Goal: Information Seeking & Learning: Learn about a topic

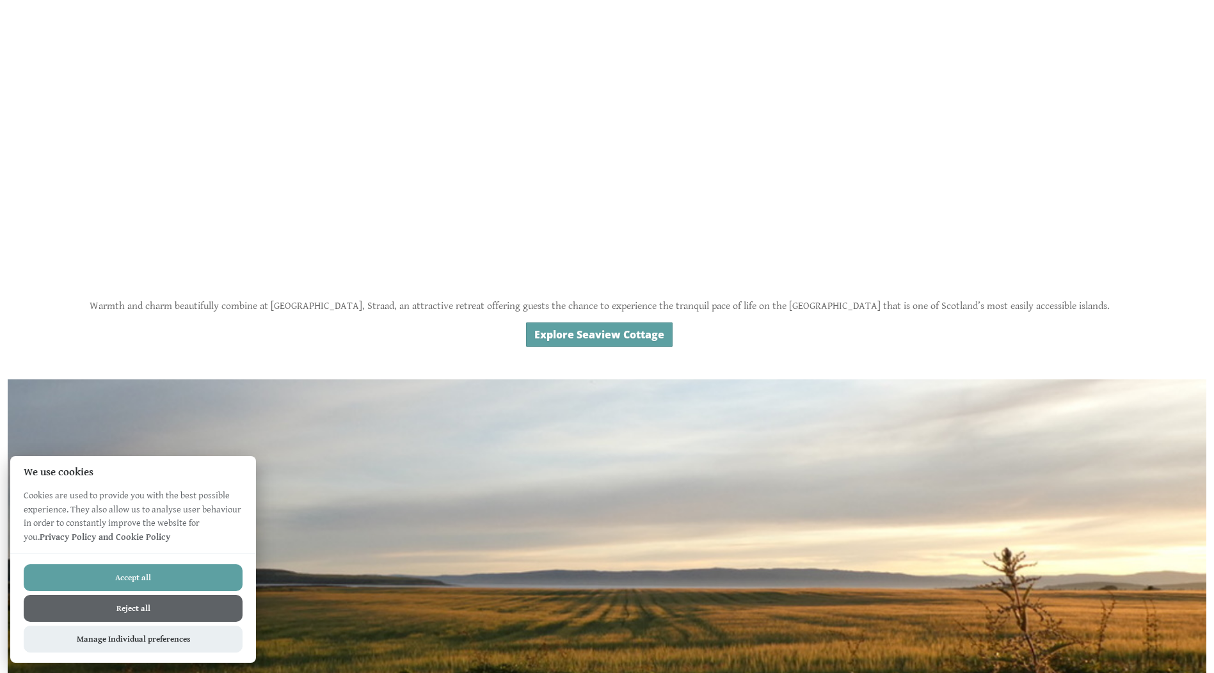
scroll to position [1088, 0]
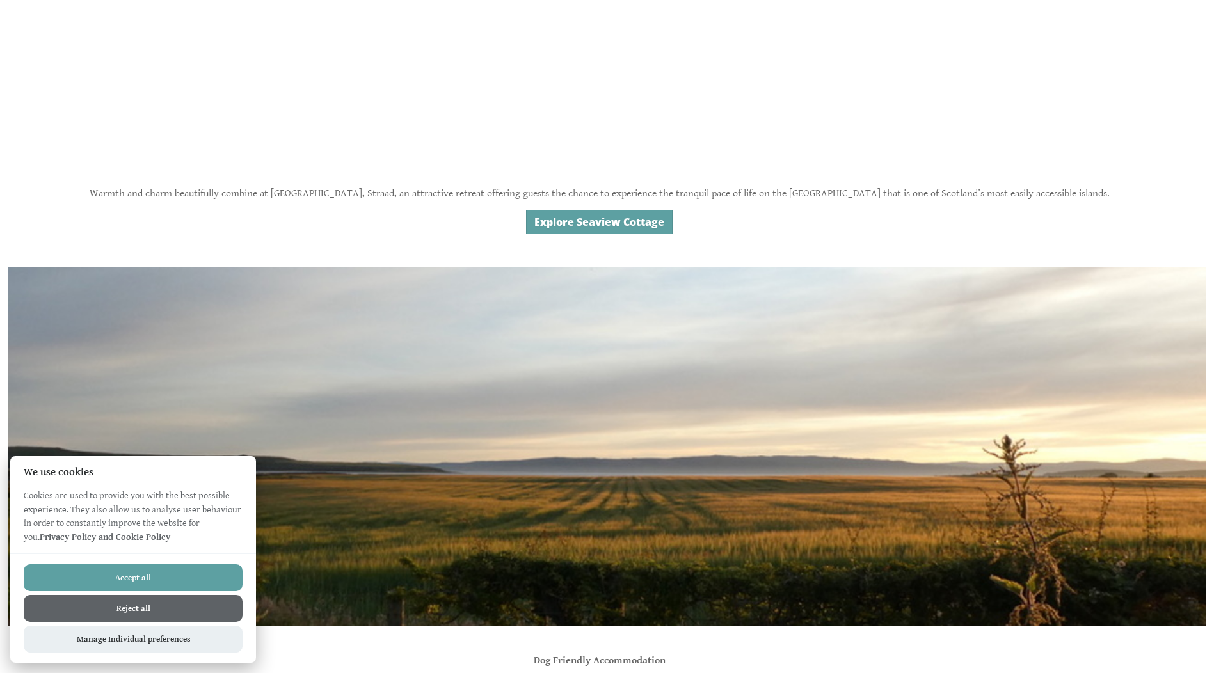
click at [149, 613] on button "Reject all" at bounding box center [133, 608] width 219 height 27
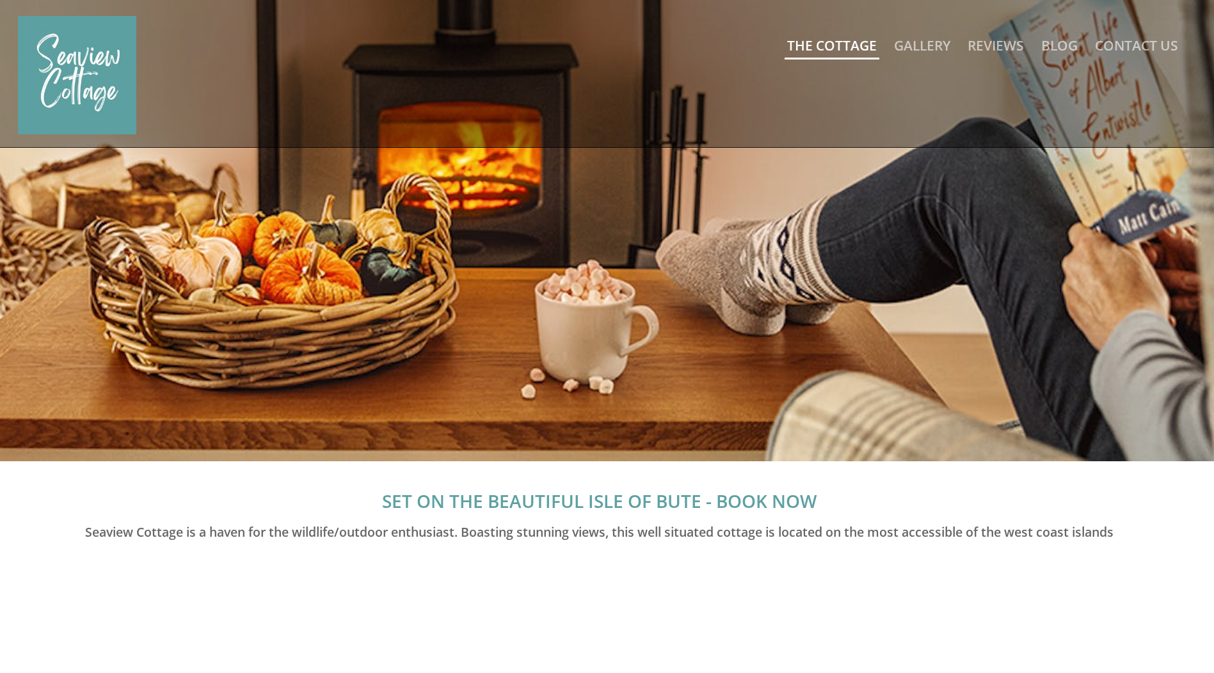
click at [848, 48] on link "The Cottage" at bounding box center [832, 45] width 90 height 18
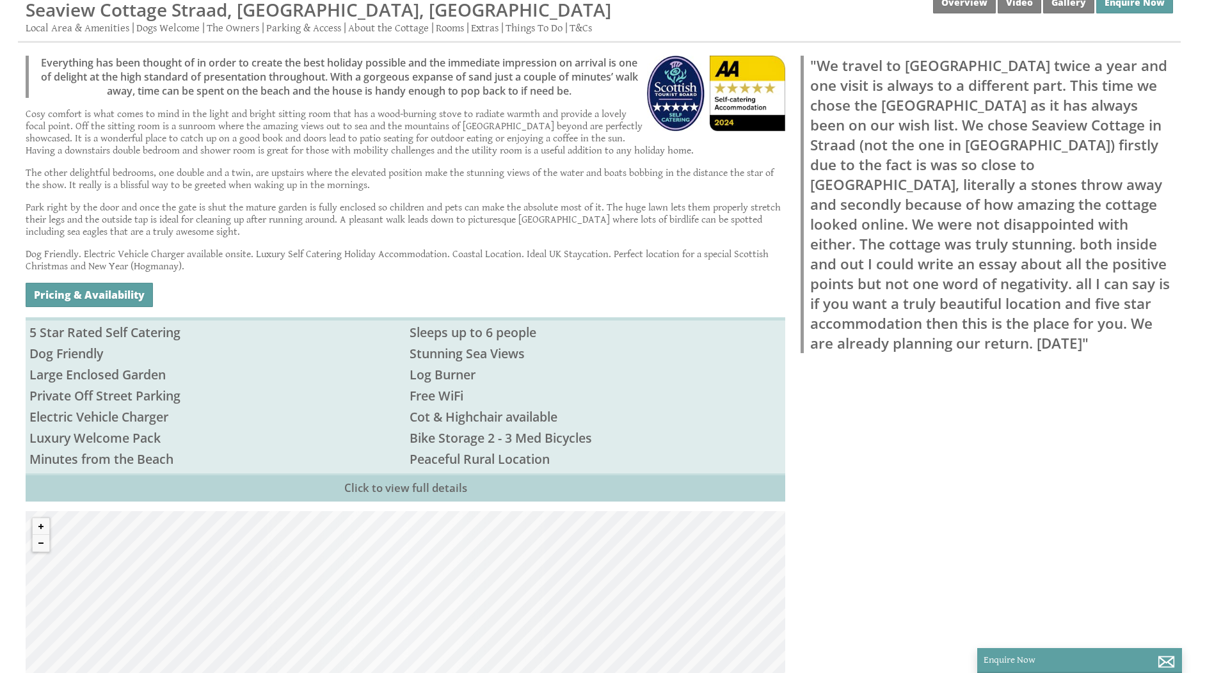
scroll to position [448, 0]
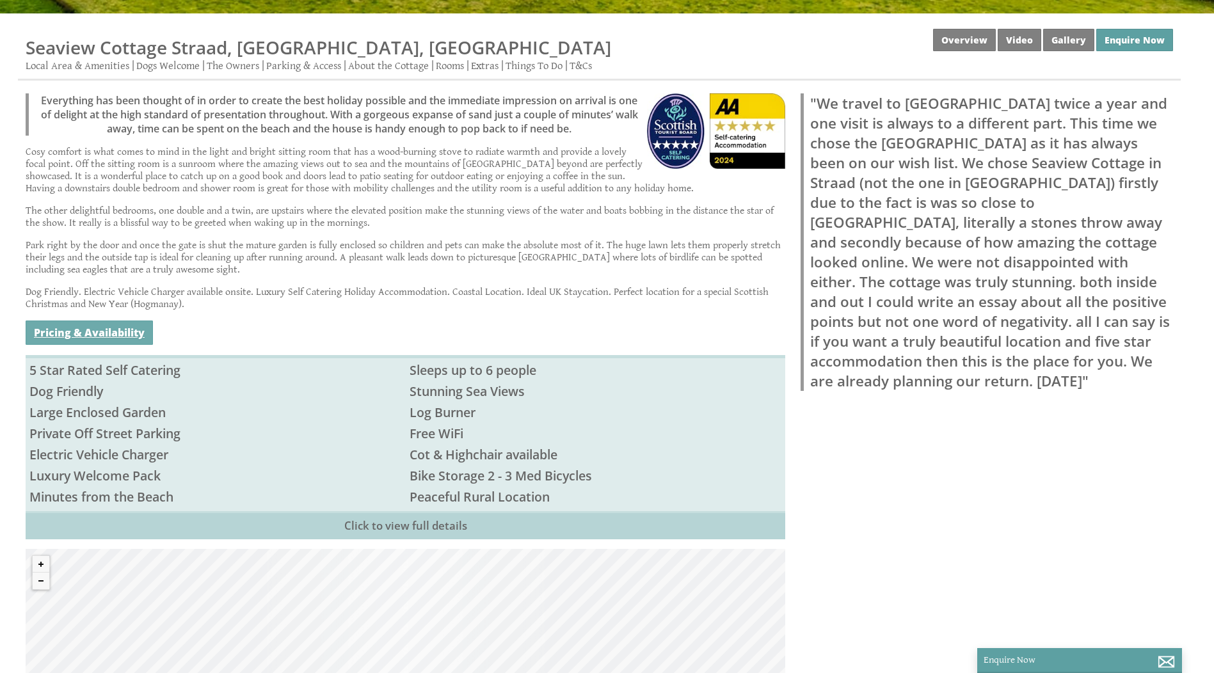
click at [57, 329] on link "Pricing & Availability" at bounding box center [89, 333] width 127 height 24
